Goal: Task Accomplishment & Management: Manage account settings

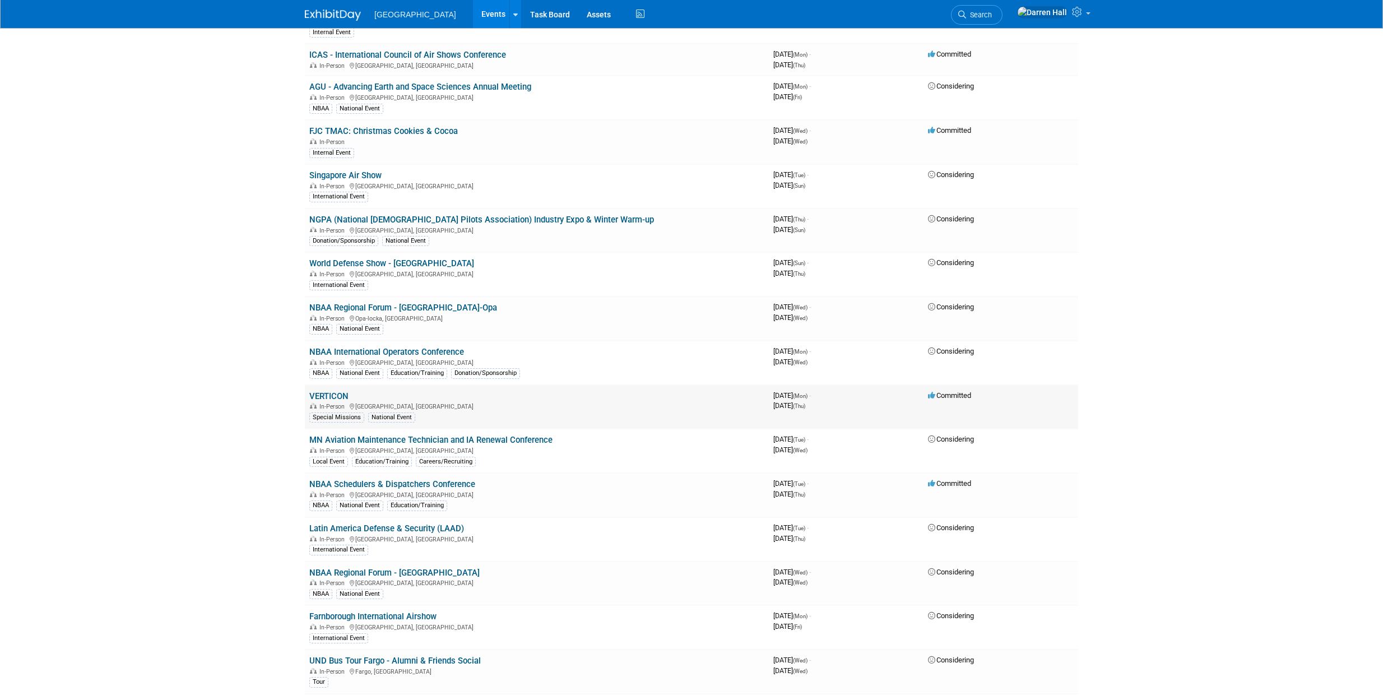
scroll to position [1815, 0]
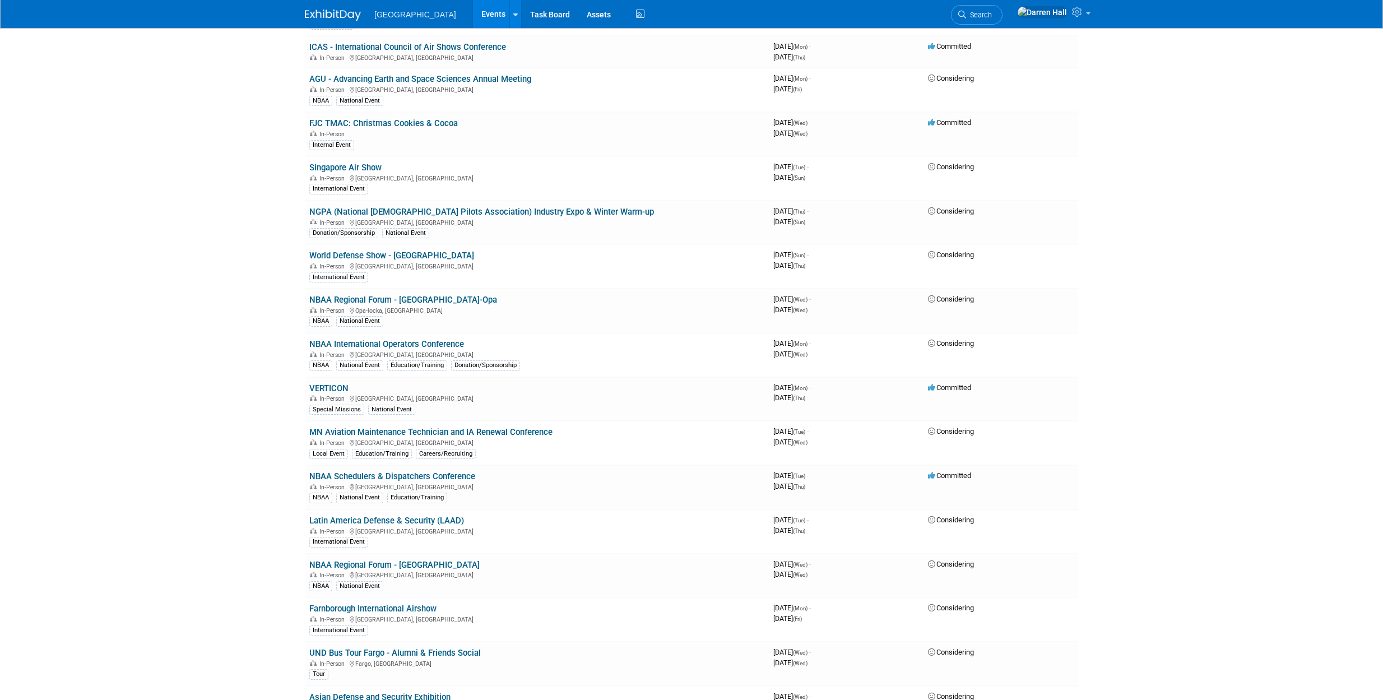
click at [423, 474] on link "NBAA Schedulers & Dispatchers Conference" at bounding box center [392, 476] width 166 height 10
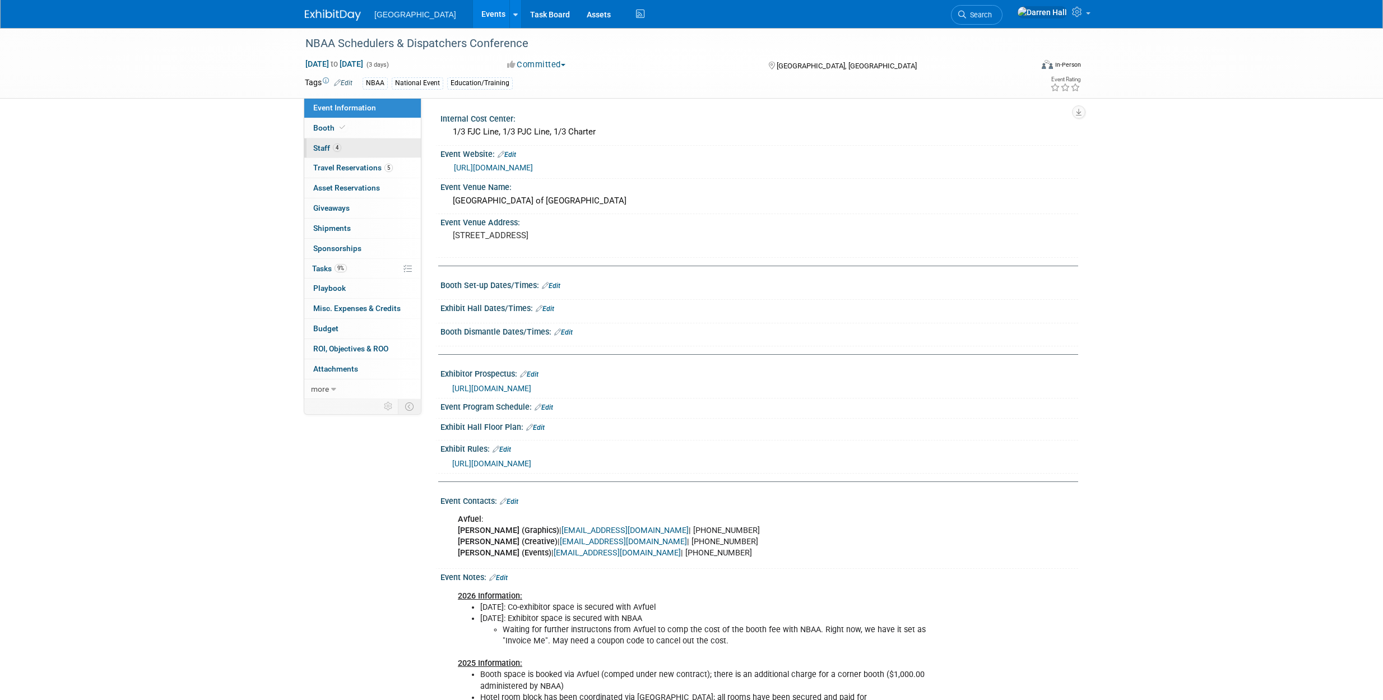
click at [323, 149] on span "Staff 4" at bounding box center [327, 147] width 28 height 9
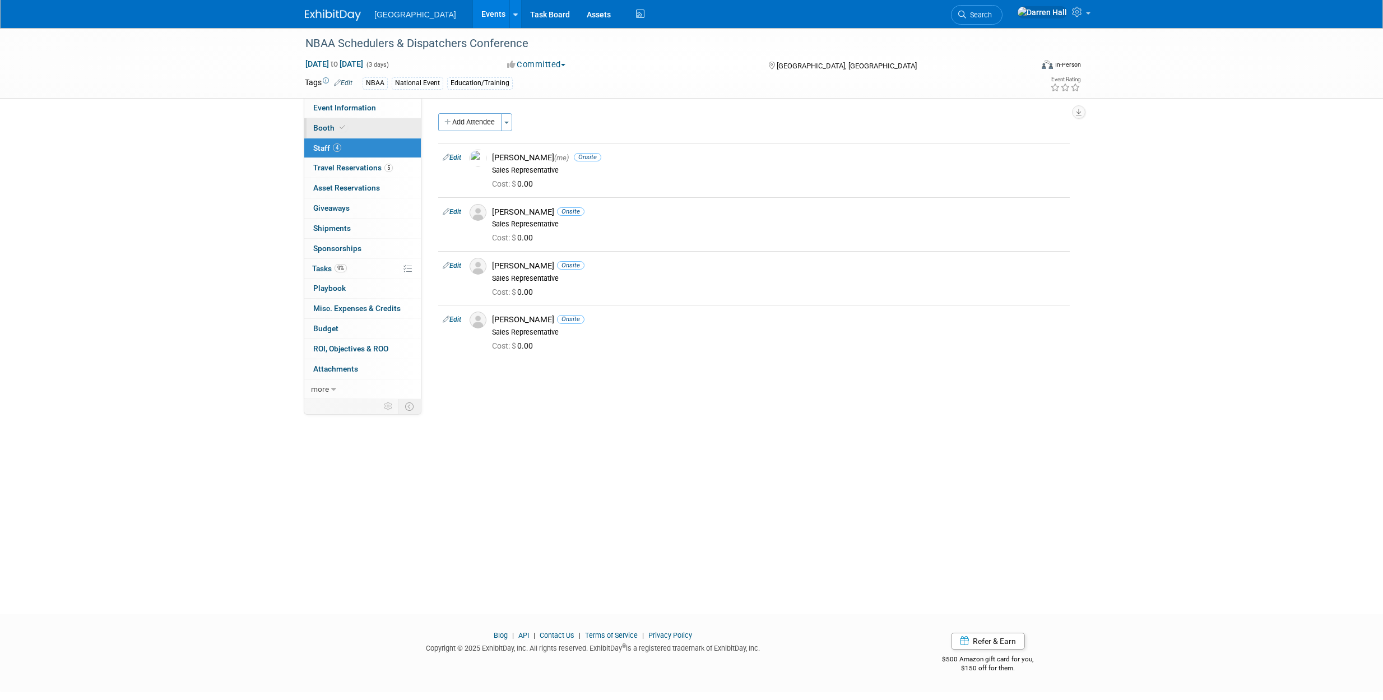
click at [321, 131] on span "Booth" at bounding box center [330, 127] width 34 height 9
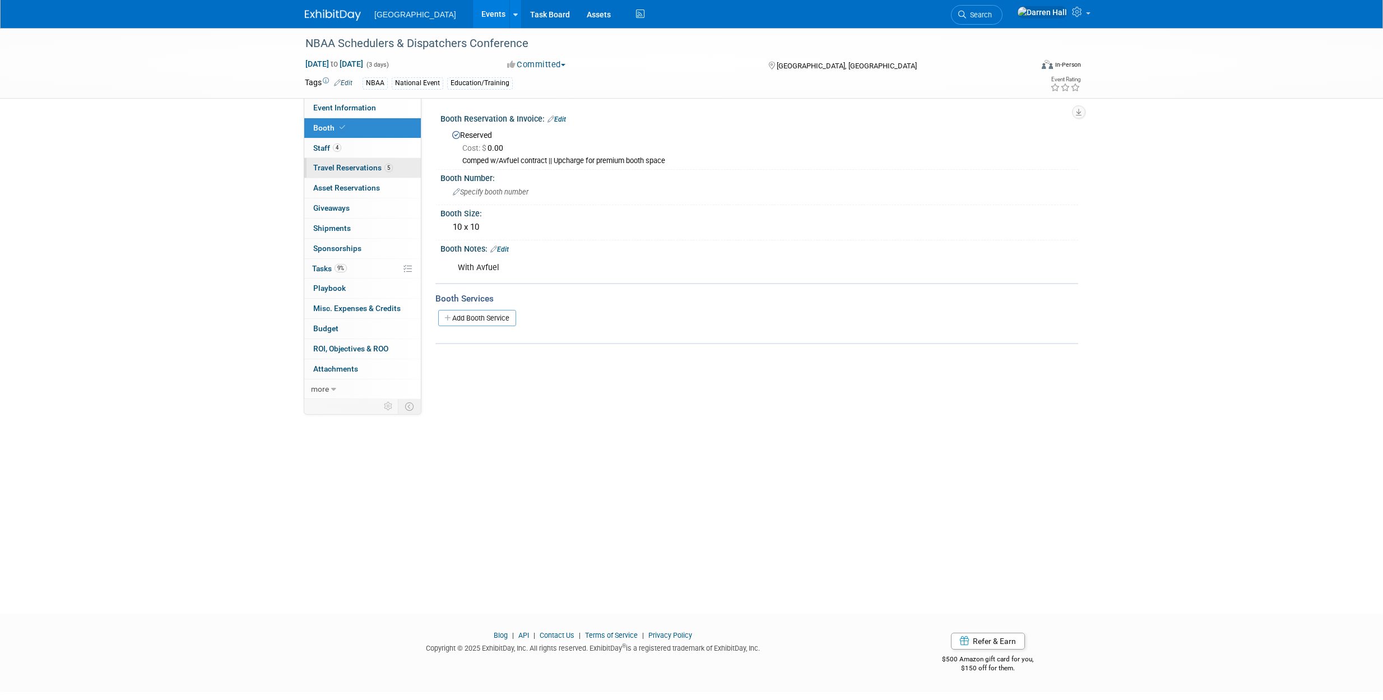
click at [340, 173] on link "5 Travel Reservations 5" at bounding box center [362, 168] width 117 height 20
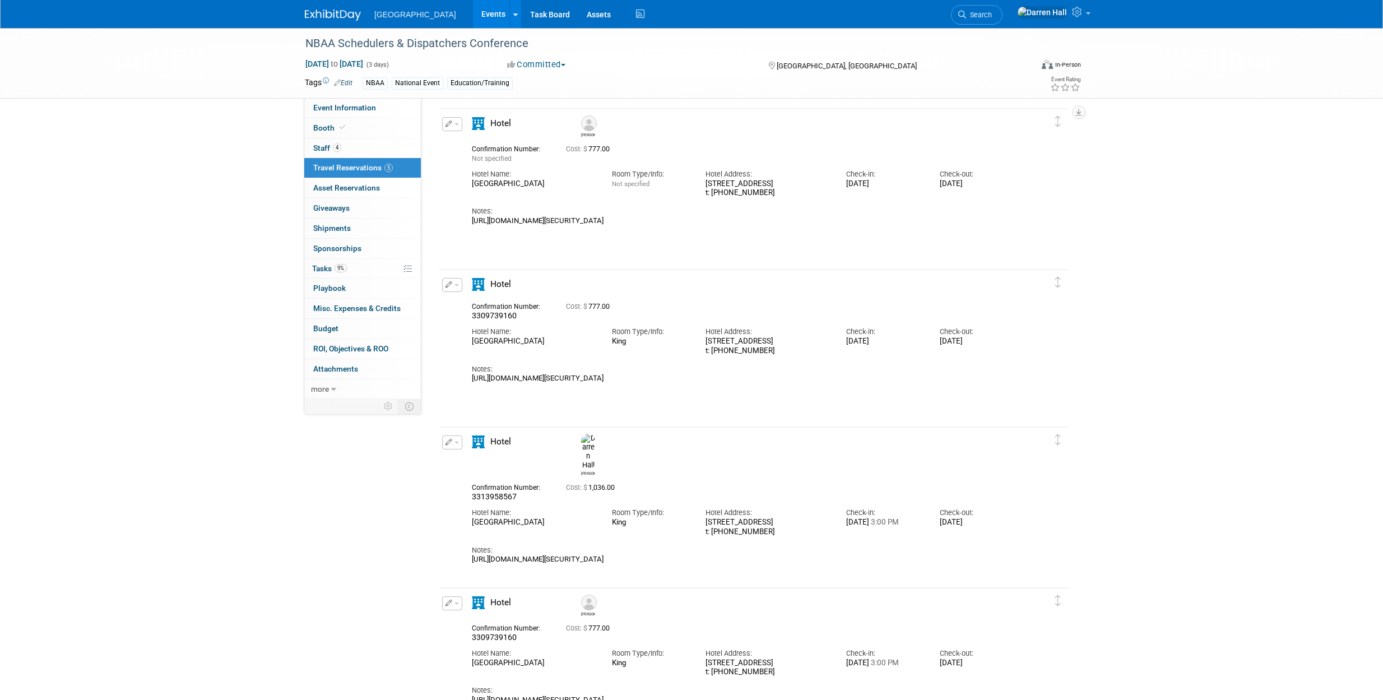
scroll to position [205, 0]
click at [456, 288] on span "button" at bounding box center [457, 287] width 4 height 2
click at [481, 304] on button "Edit Reservation" at bounding box center [490, 307] width 95 height 16
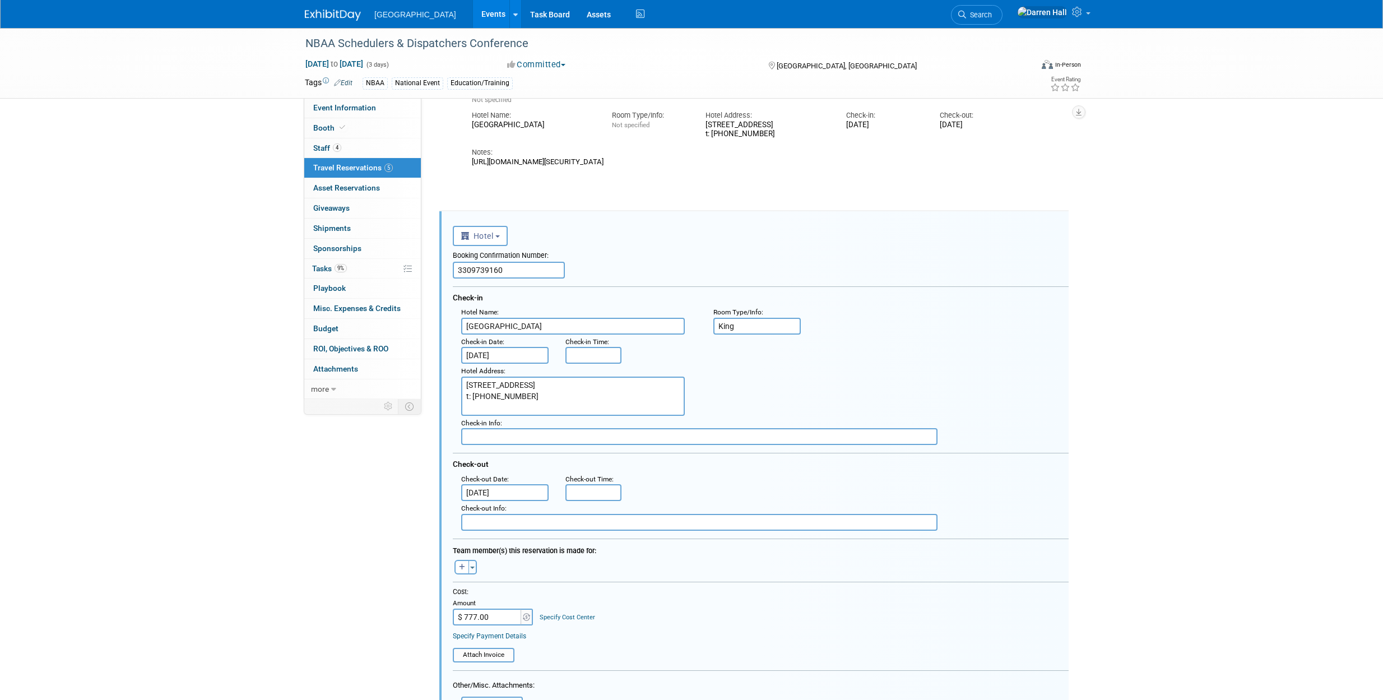
scroll to position [290, 0]
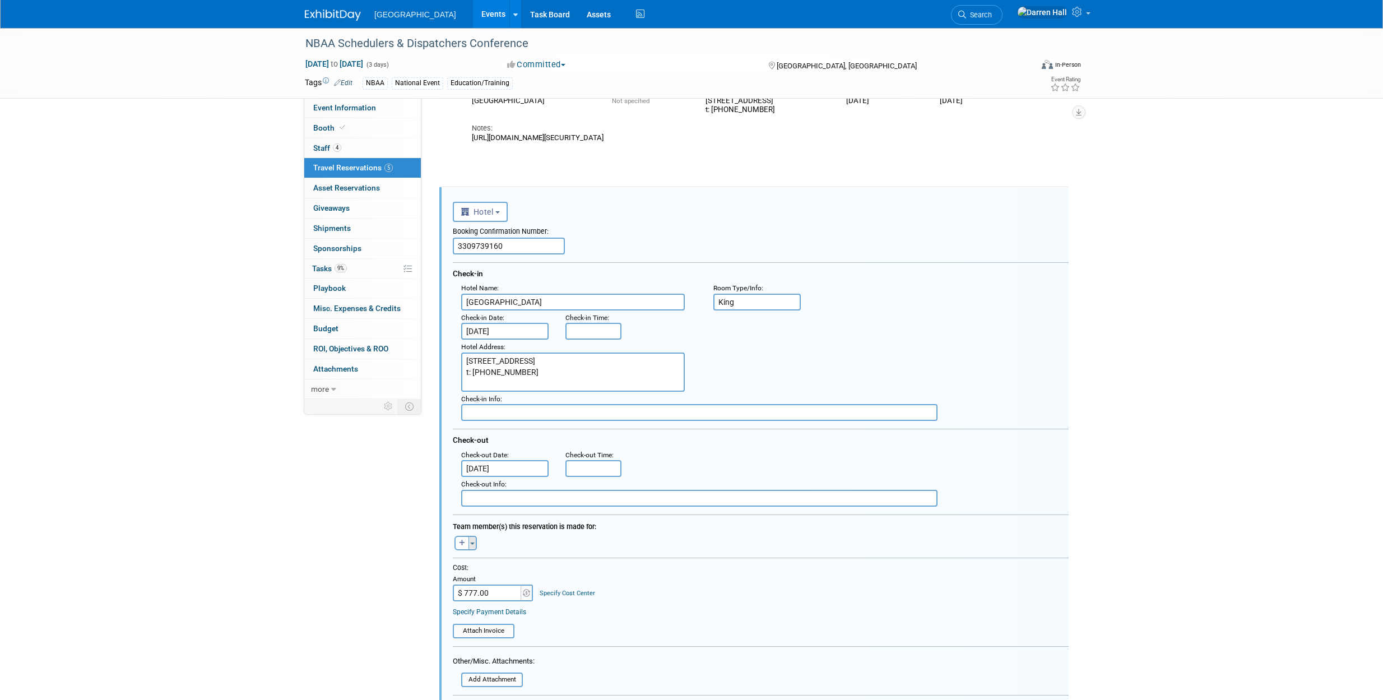
click at [471, 543] on span "button" at bounding box center [472, 544] width 4 height 2
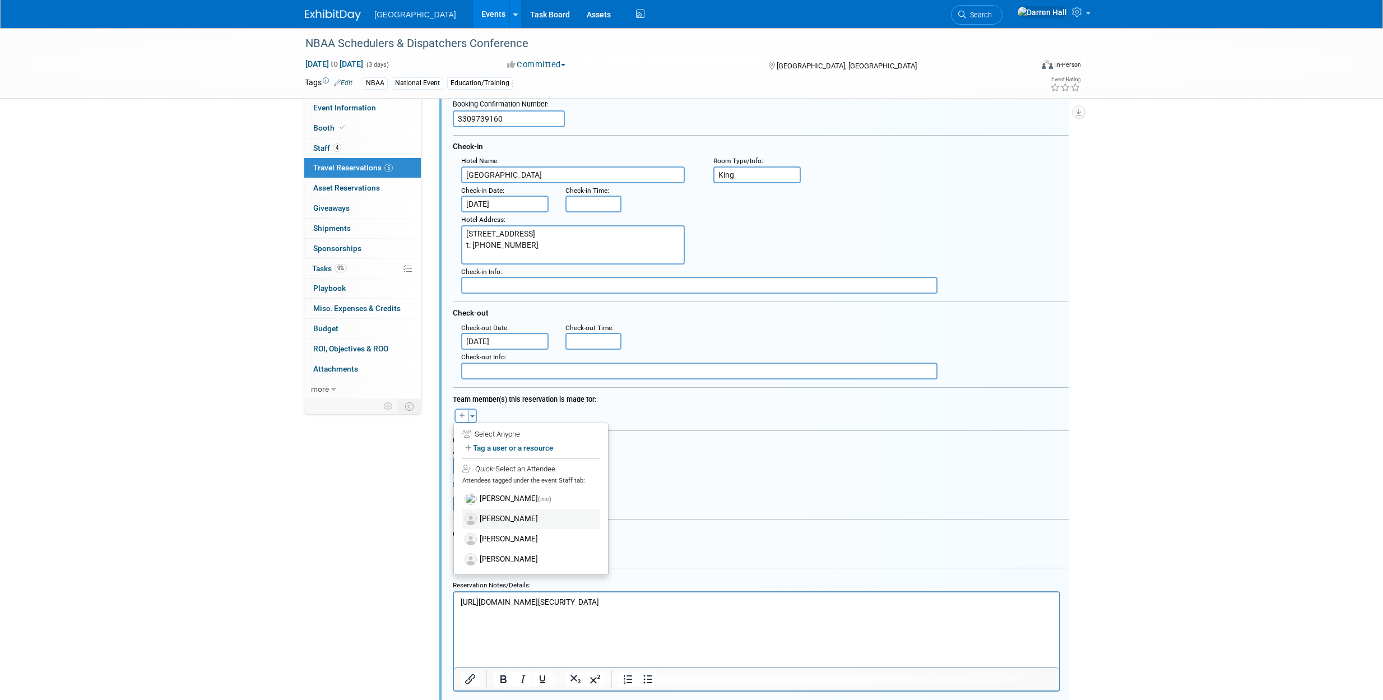
scroll to position [418, 0]
click at [500, 466] on div "Quick -Select an Attendee" at bounding box center [530, 468] width 137 height 11
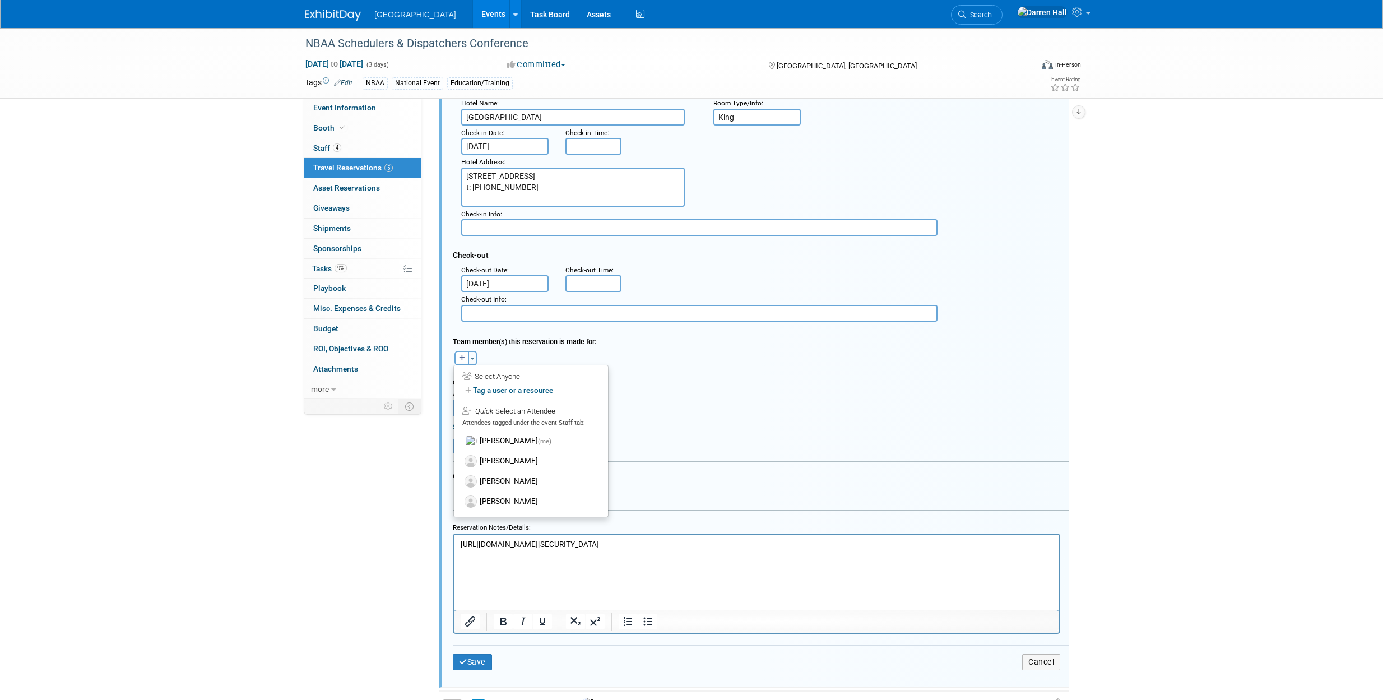
scroll to position [458, 0]
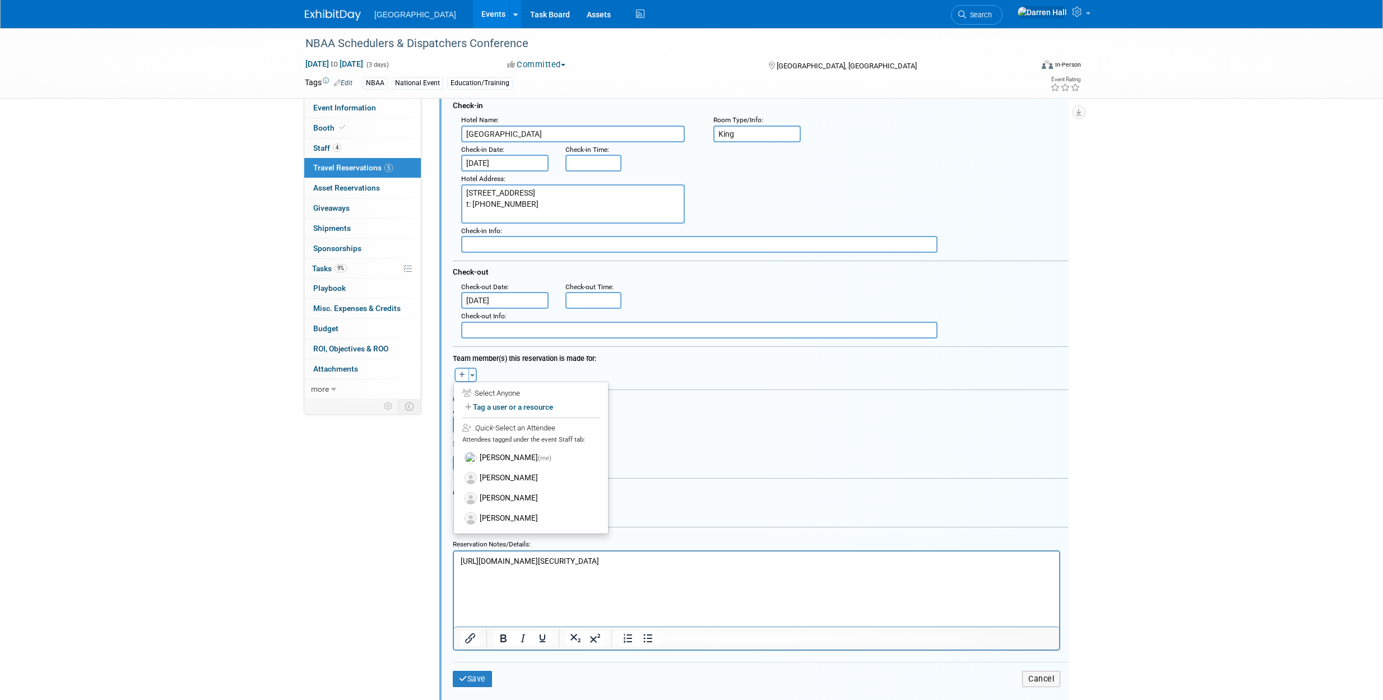
click at [518, 430] on div "Quick -Select an Attendee" at bounding box center [530, 428] width 137 height 11
click at [504, 429] on div "Quick -Select an Attendee" at bounding box center [530, 428] width 137 height 11
click at [462, 374] on icon "button" at bounding box center [462, 375] width 6 height 7
select select
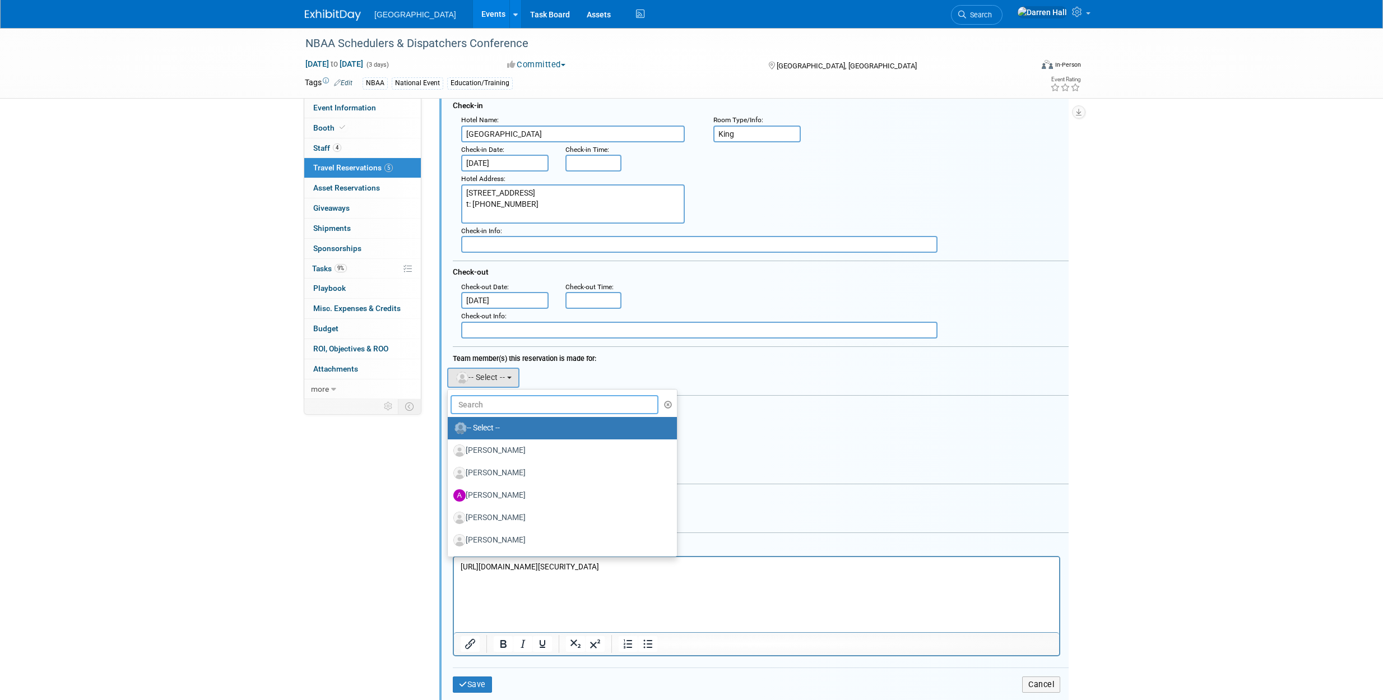
click at [484, 407] on input "text" at bounding box center [555, 404] width 208 height 19
click at [499, 496] on label "Amber Johnson" at bounding box center [559, 496] width 212 height 18
click at [450, 496] on input "Amber Johnson" at bounding box center [445, 493] width 7 height 7
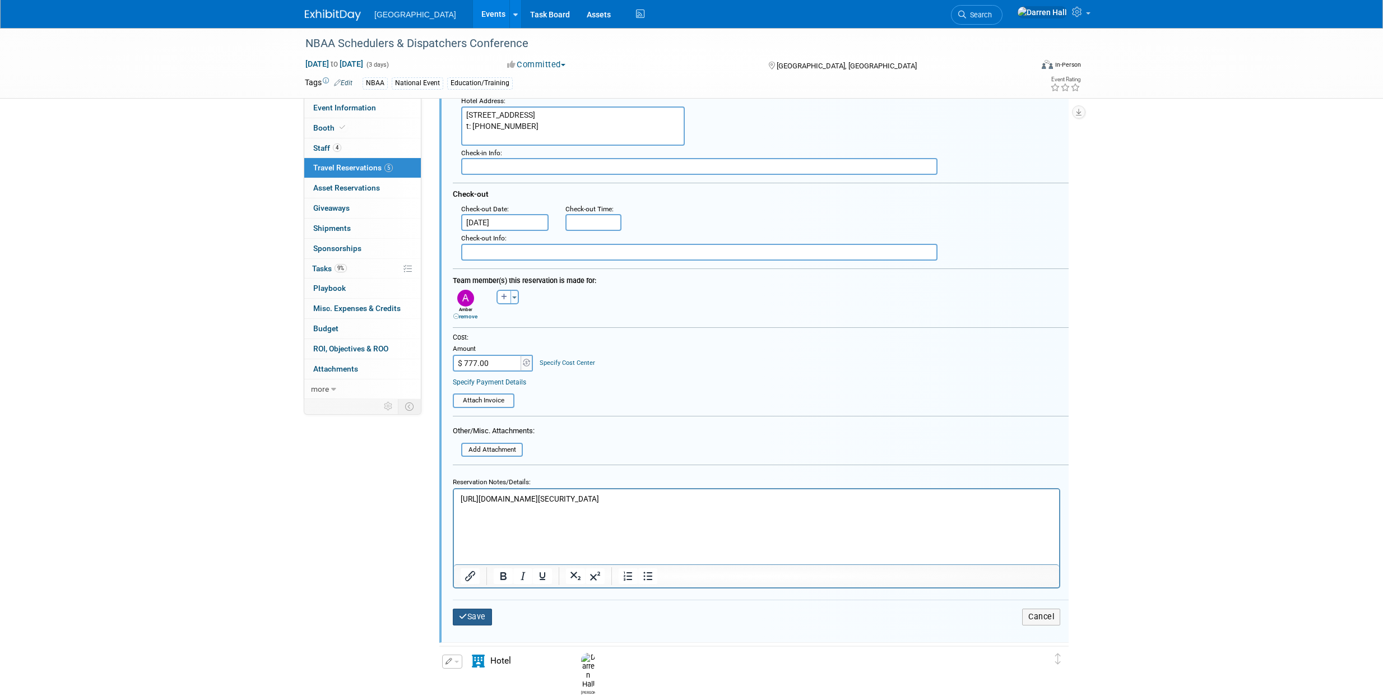
click at [481, 620] on button "Save" at bounding box center [472, 617] width 39 height 16
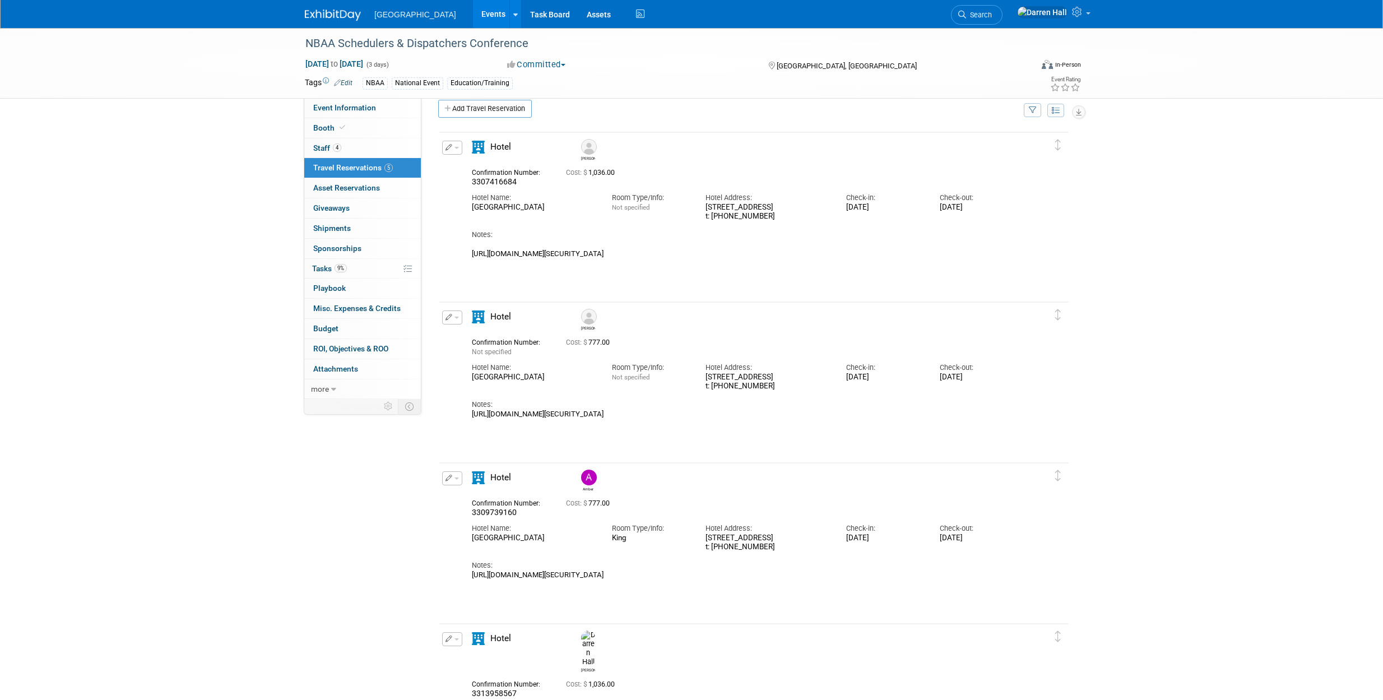
scroll to position [0, 0]
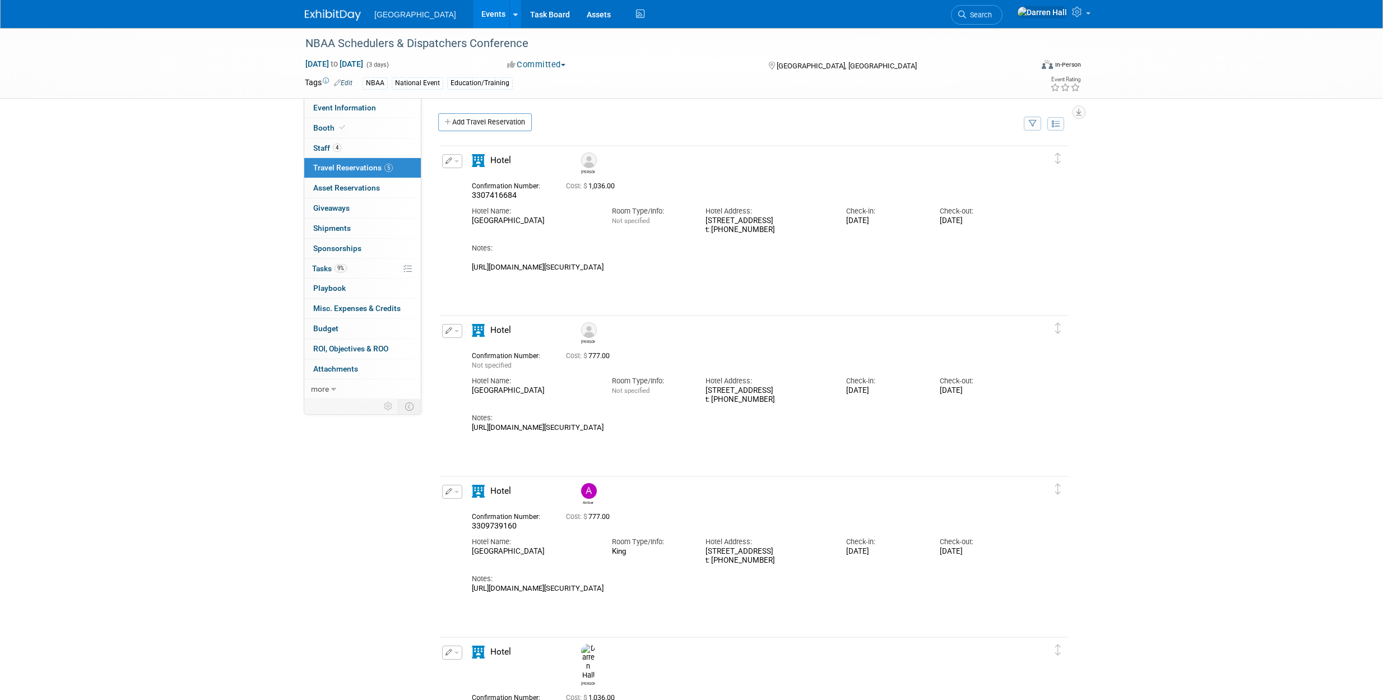
click at [344, 16] on img at bounding box center [333, 15] width 56 height 11
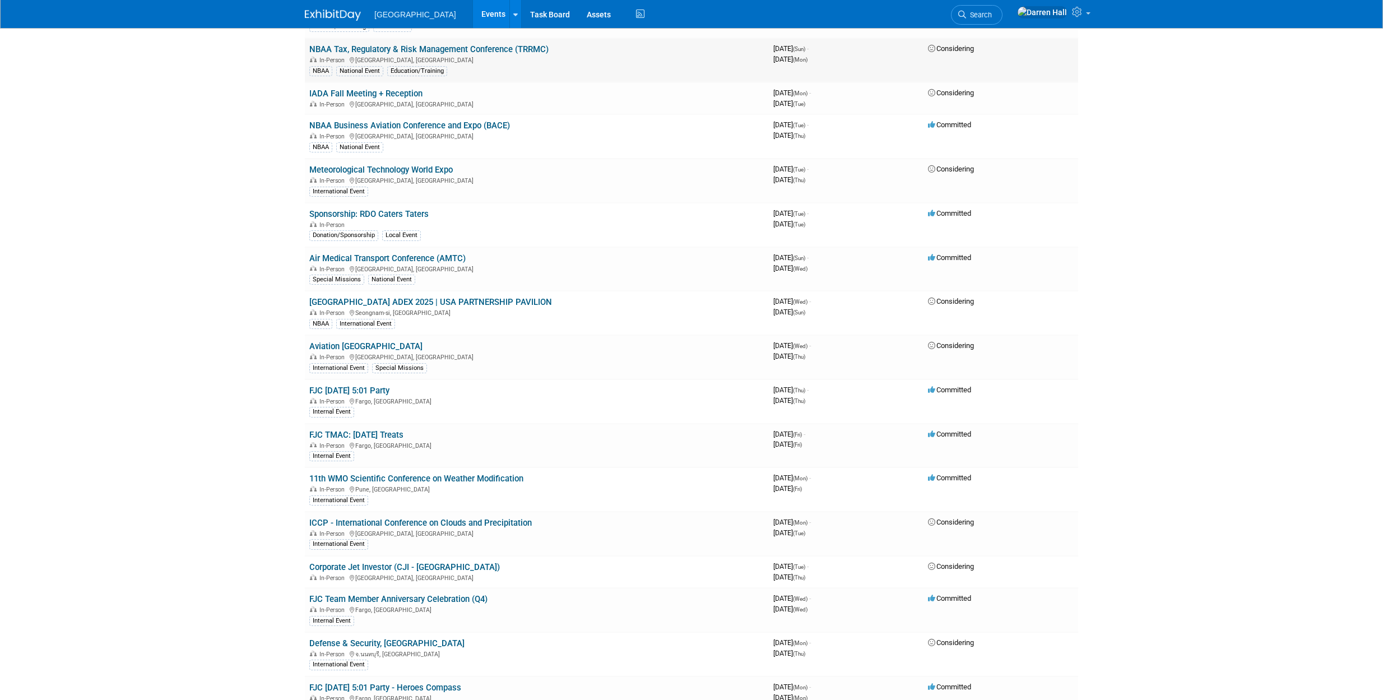
scroll to position [911, 0]
click at [450, 475] on link "11th WMO Scientific Conference on Weather Modification" at bounding box center [416, 478] width 214 height 10
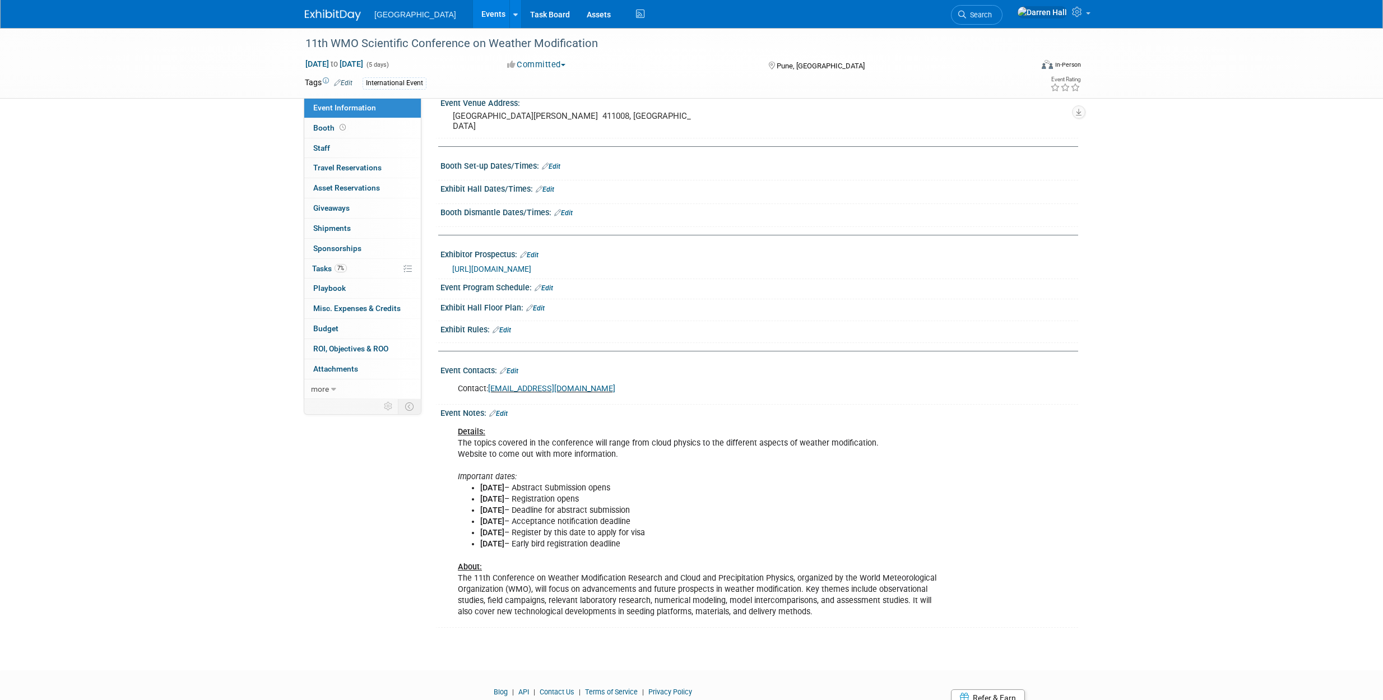
scroll to position [168, 0]
